Goal: Check status

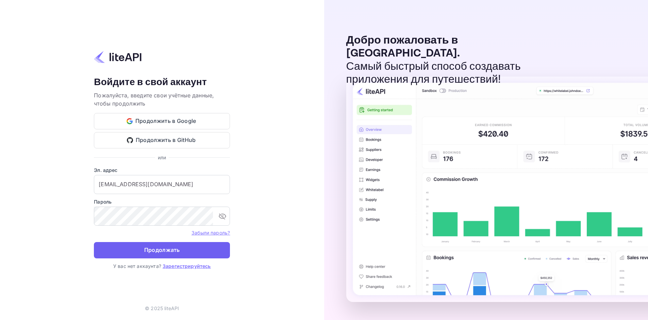
click at [169, 247] on ya-tr-span "Продолжать" at bounding box center [162, 249] width 36 height 9
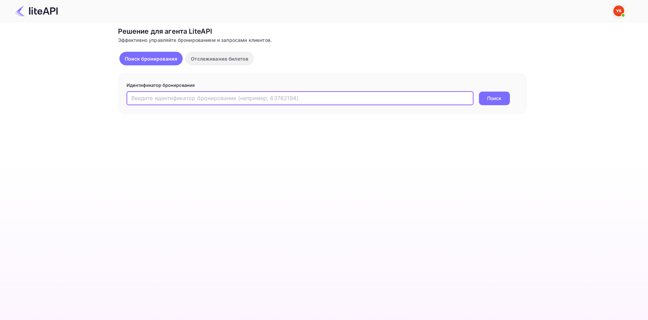
click at [250, 101] on input "text" at bounding box center [299, 98] width 347 height 14
click at [218, 96] on input "text" at bounding box center [299, 98] width 347 height 14
paste input "9057910"
type input "9057910"
click at [490, 99] on ya-tr-span "Поиск" at bounding box center [494, 98] width 14 height 7
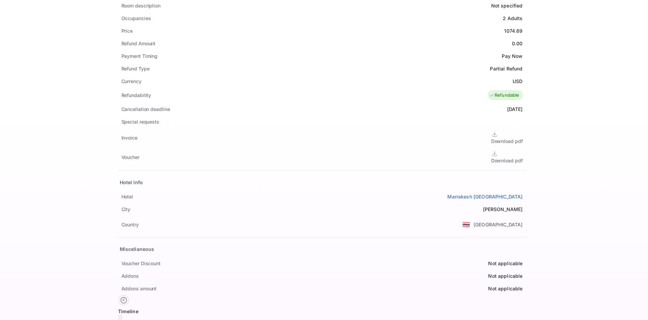
scroll to position [238, 0]
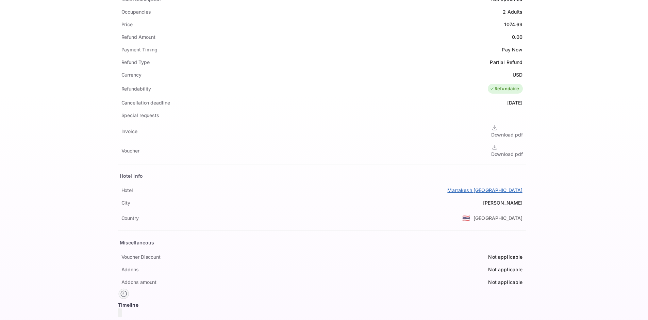
click at [447, 187] on ya-tr-span "Marrakesh Hua Hin Resort & Spa" at bounding box center [484, 190] width 75 height 6
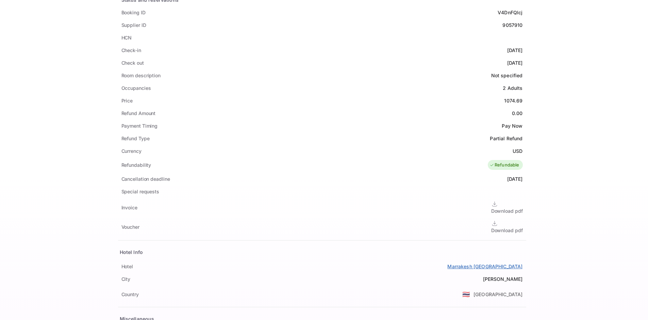
scroll to position [136, 0]
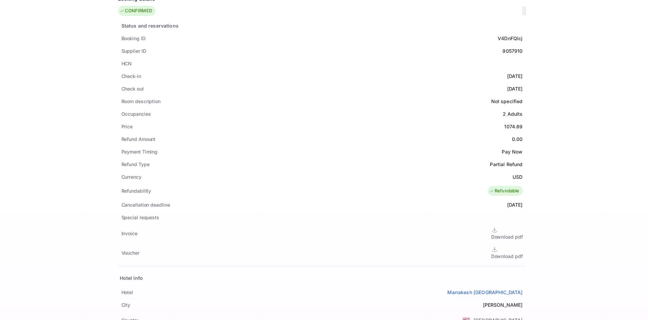
click at [491, 253] on ya-tr-span "Download pdf" at bounding box center [507, 256] width 32 height 6
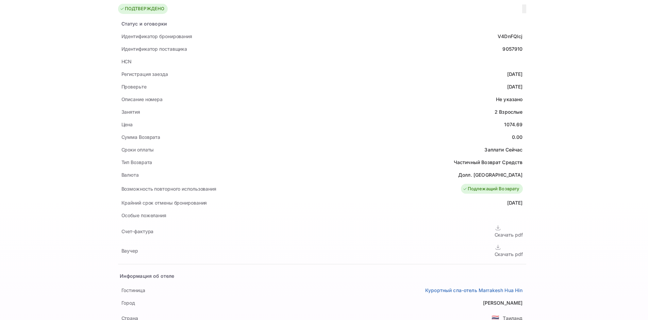
scroll to position [170, 0]
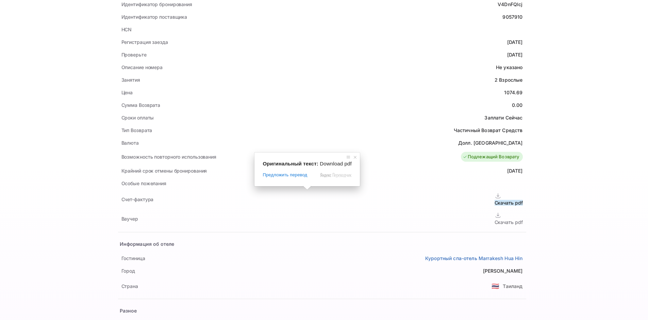
click at [494, 200] on ya-tr-span "Скачать pdf" at bounding box center [508, 203] width 28 height 6
